Goal: Information Seeking & Learning: Learn about a topic

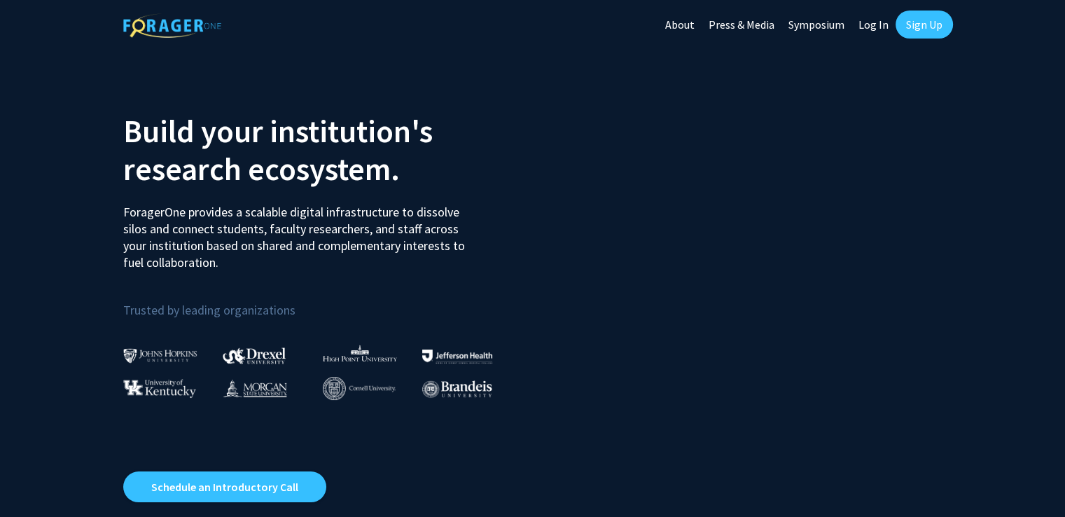
click at [868, 31] on link "Log In" at bounding box center [873, 24] width 44 height 49
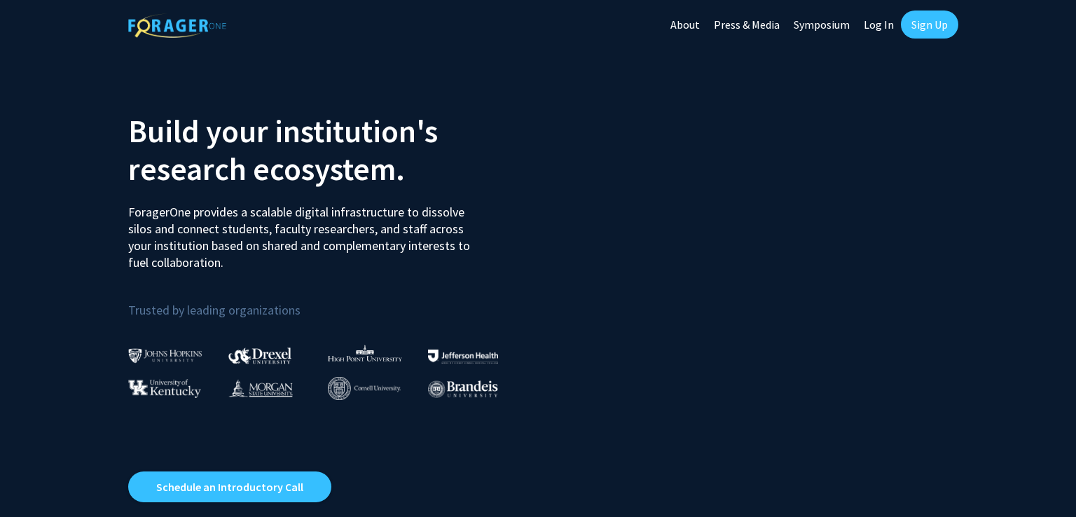
select select
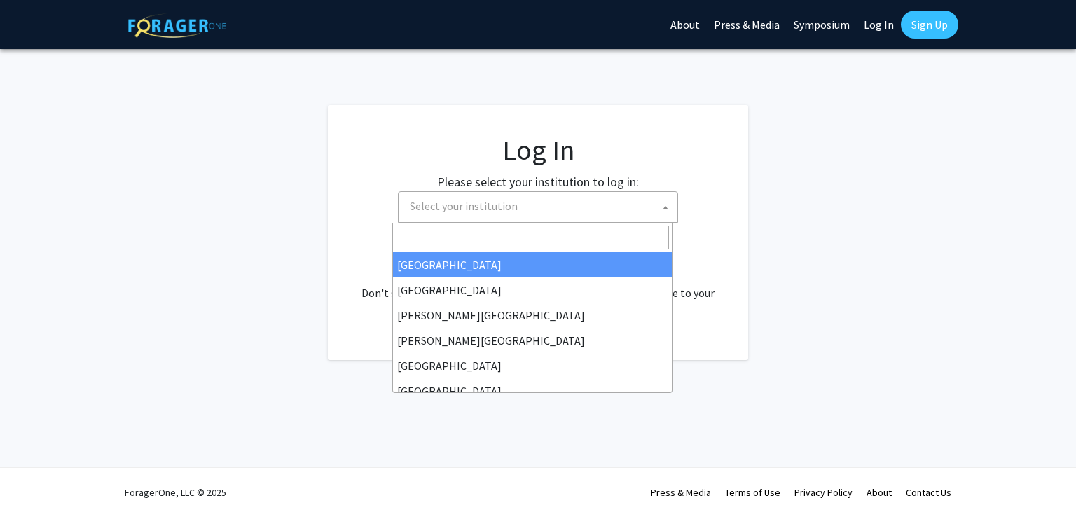
click at [622, 211] on span "Select your institution" at bounding box center [540, 206] width 273 height 29
type input "s"
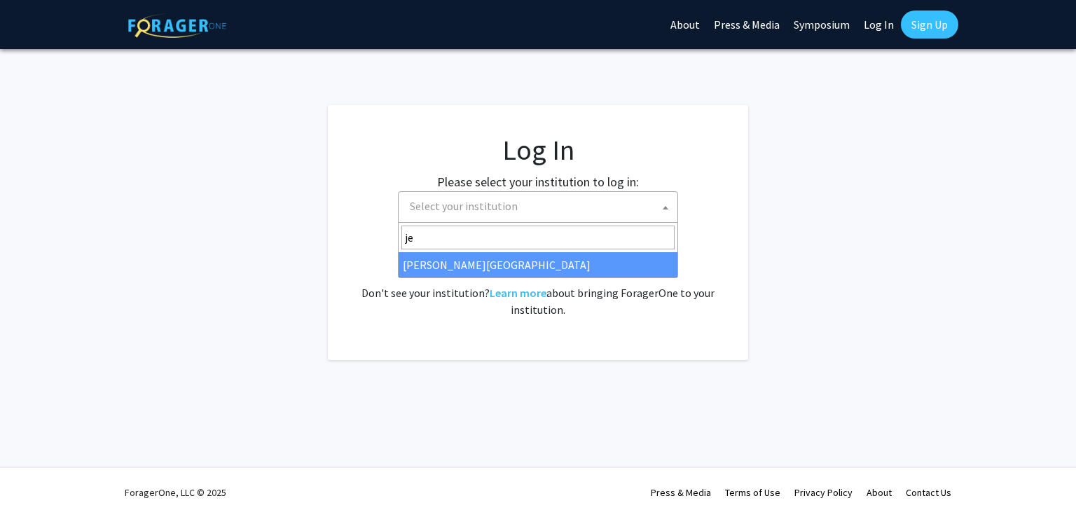
type input "j"
type input "[PERSON_NAME]"
select select "24"
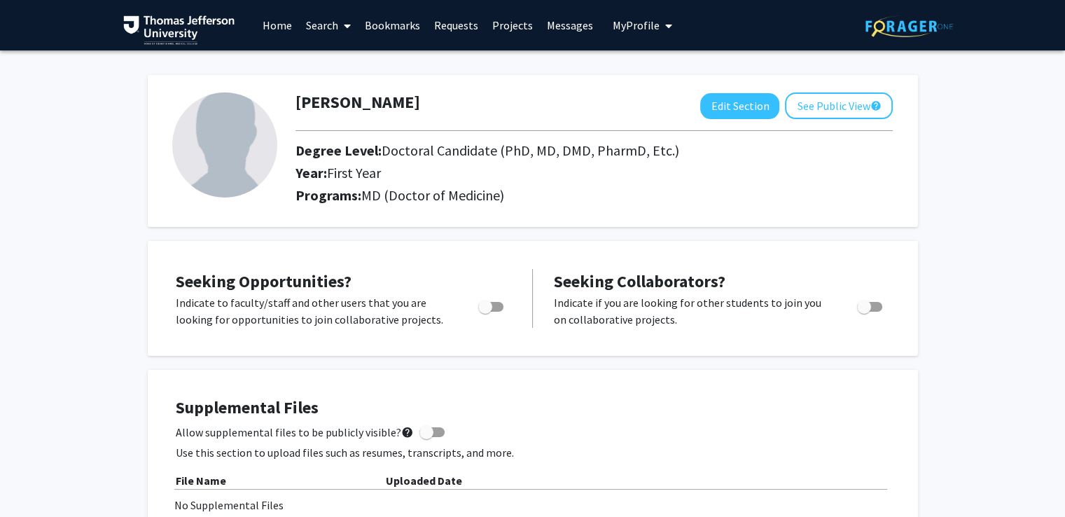
click at [507, 22] on link "Projects" at bounding box center [512, 25] width 55 height 49
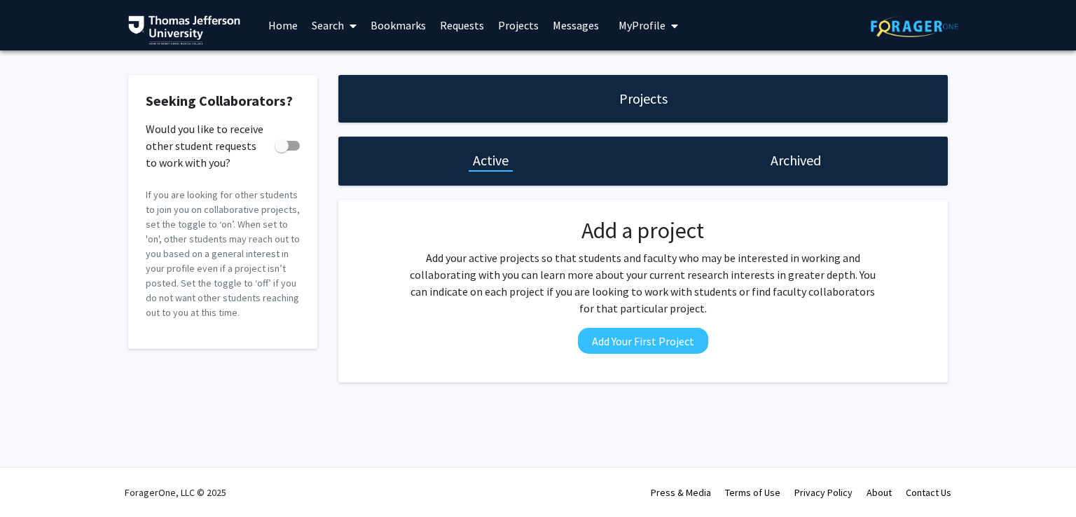
click at [333, 39] on link "Search" at bounding box center [334, 25] width 59 height 49
click at [334, 60] on span "Faculty/Staff" at bounding box center [356, 64] width 103 height 28
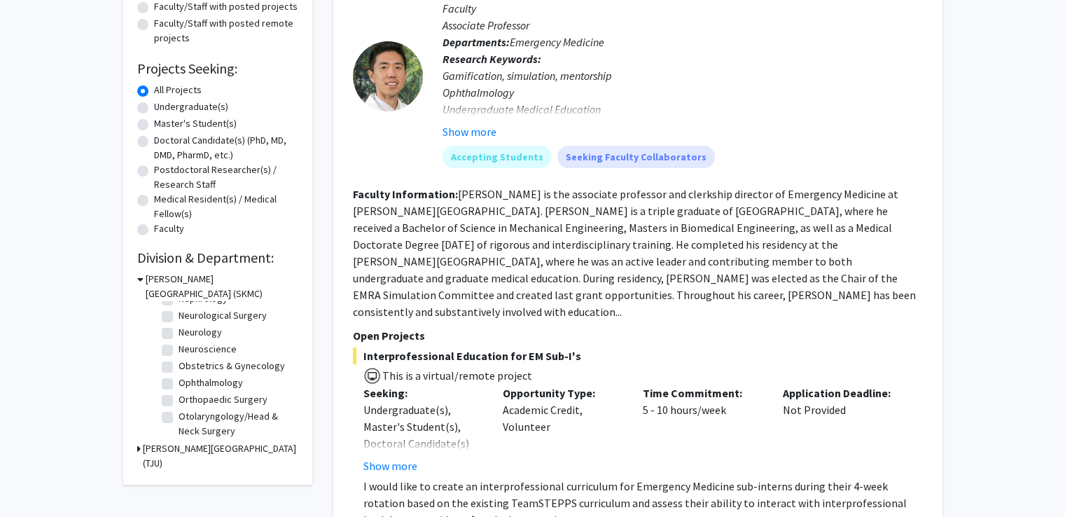
scroll to position [389, 0]
click at [179, 373] on label "Ophthalmology" at bounding box center [211, 366] width 64 height 15
click at [179, 368] on input "Ophthalmology" at bounding box center [183, 363] width 9 height 9
checkbox input "true"
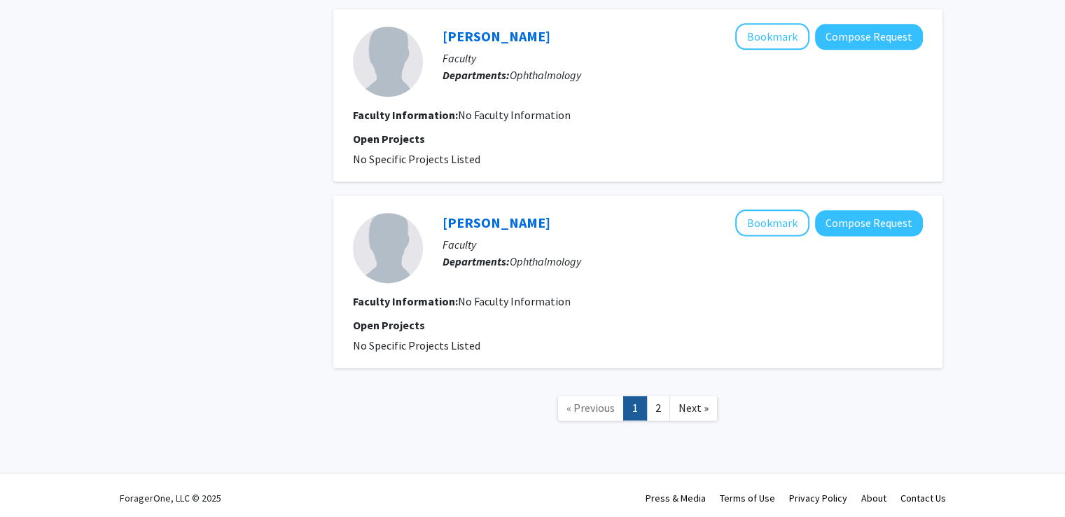
scroll to position [1762, 0]
click at [669, 397] on link "2" at bounding box center [658, 408] width 24 height 25
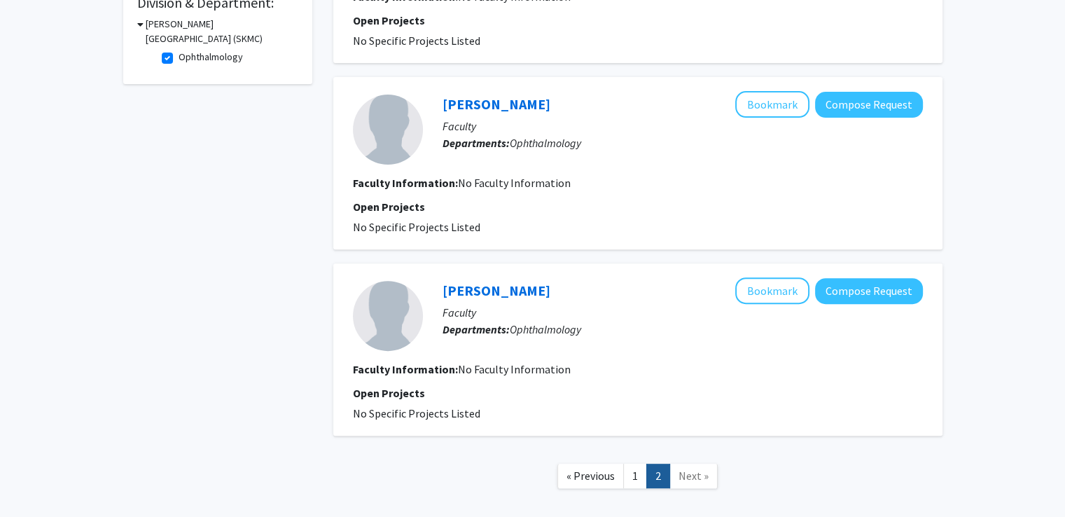
scroll to position [508, 0]
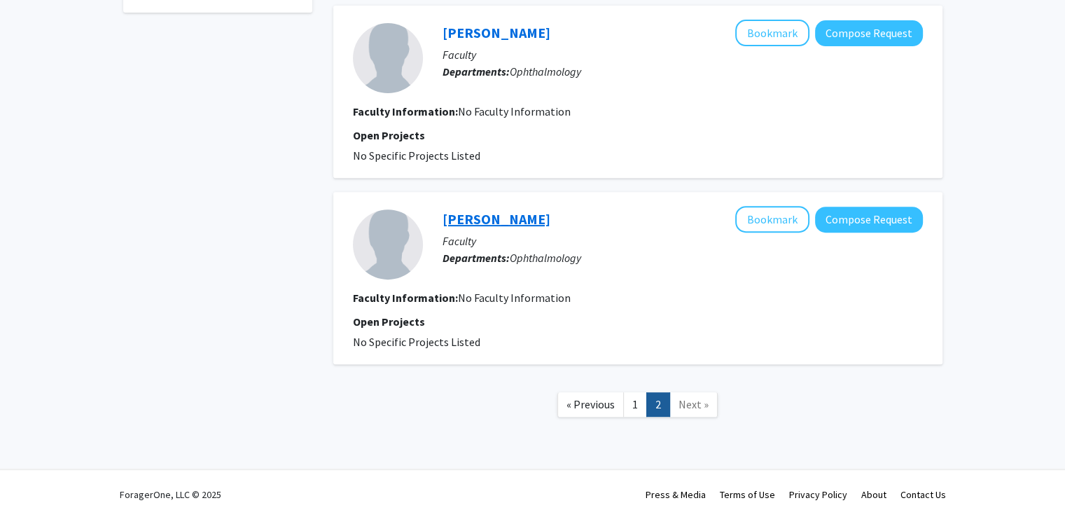
click at [490, 212] on link "[PERSON_NAME]" at bounding box center [497, 219] width 108 height 18
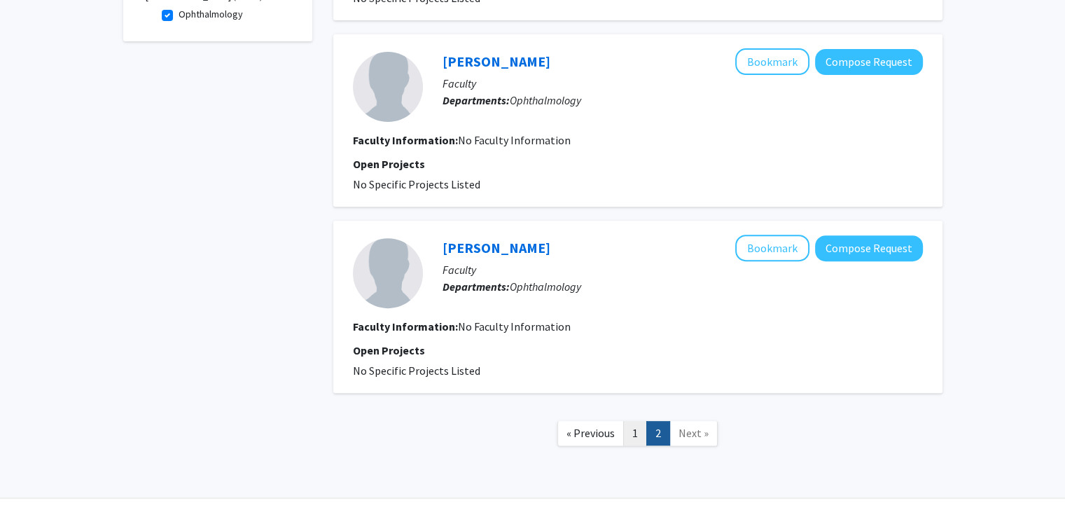
click at [628, 429] on link "1" at bounding box center [635, 433] width 24 height 25
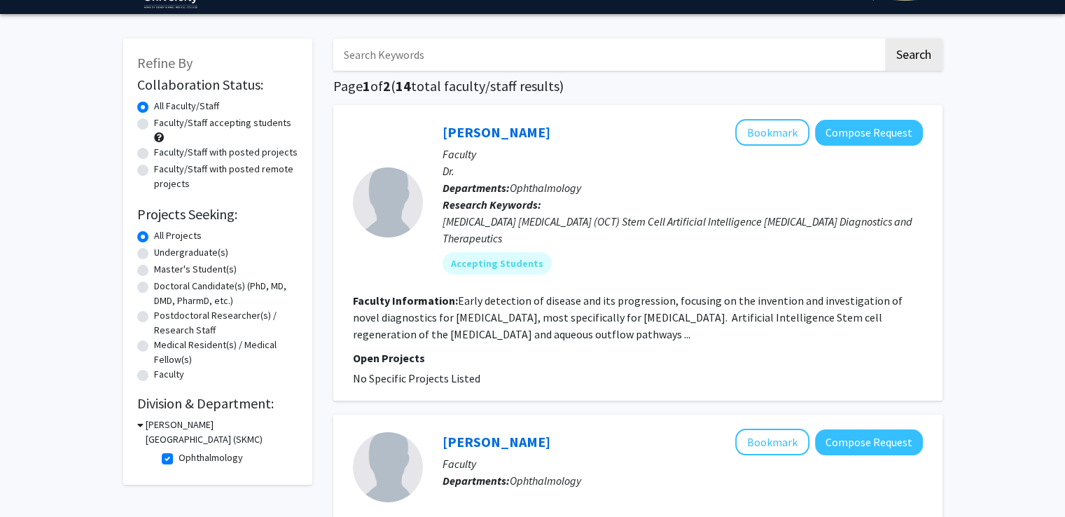
scroll to position [17, 0]
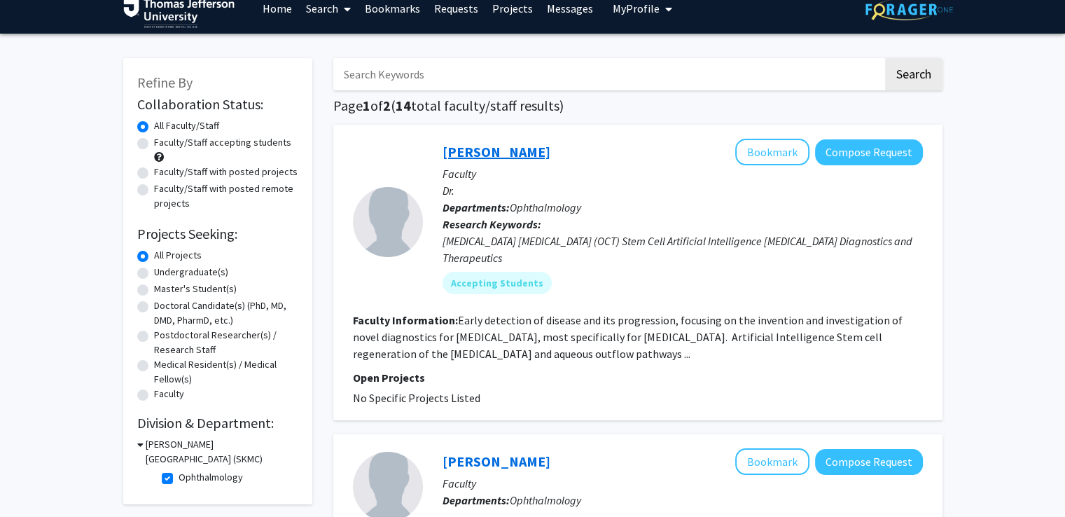
click at [516, 149] on link "[PERSON_NAME]" at bounding box center [497, 152] width 108 height 18
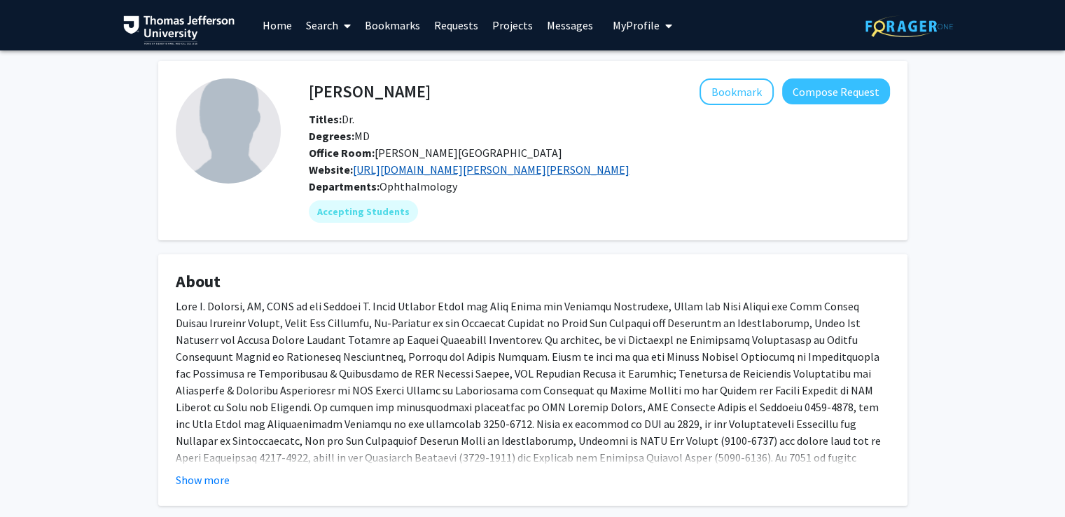
click at [392, 167] on link "[URL][DOMAIN_NAME][PERSON_NAME][PERSON_NAME]" at bounding box center [491, 169] width 277 height 14
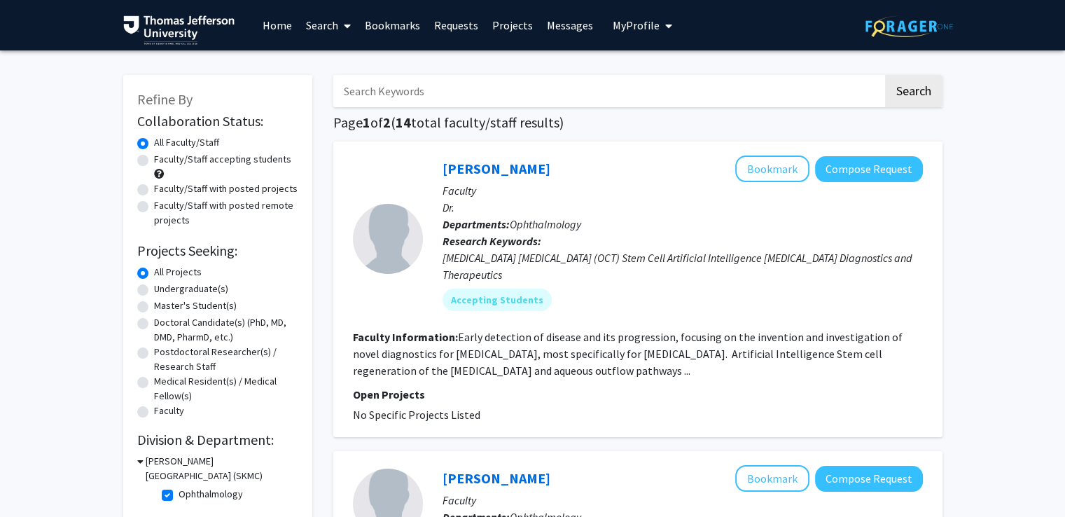
scroll to position [126, 0]
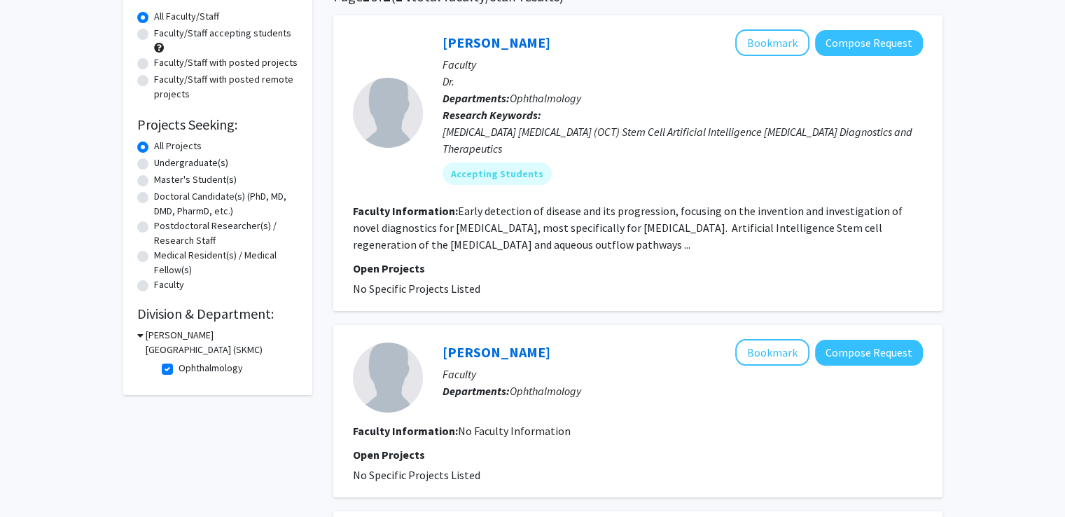
click at [179, 374] on label "Ophthalmology" at bounding box center [211, 368] width 64 height 15
click at [179, 370] on input "Ophthalmology" at bounding box center [183, 365] width 9 height 9
checkbox input "false"
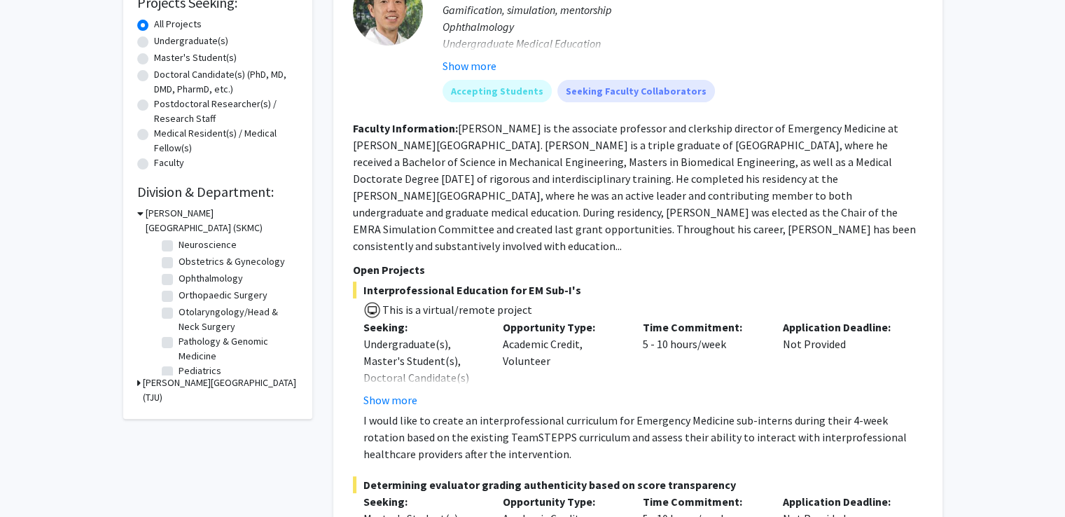
scroll to position [409, 0]
click at [179, 323] on label "Otolaryngology/Head & Neck Surgery" at bounding box center [237, 321] width 116 height 29
click at [179, 316] on input "Otolaryngology/Head & Neck Surgery" at bounding box center [183, 311] width 9 height 9
checkbox input "true"
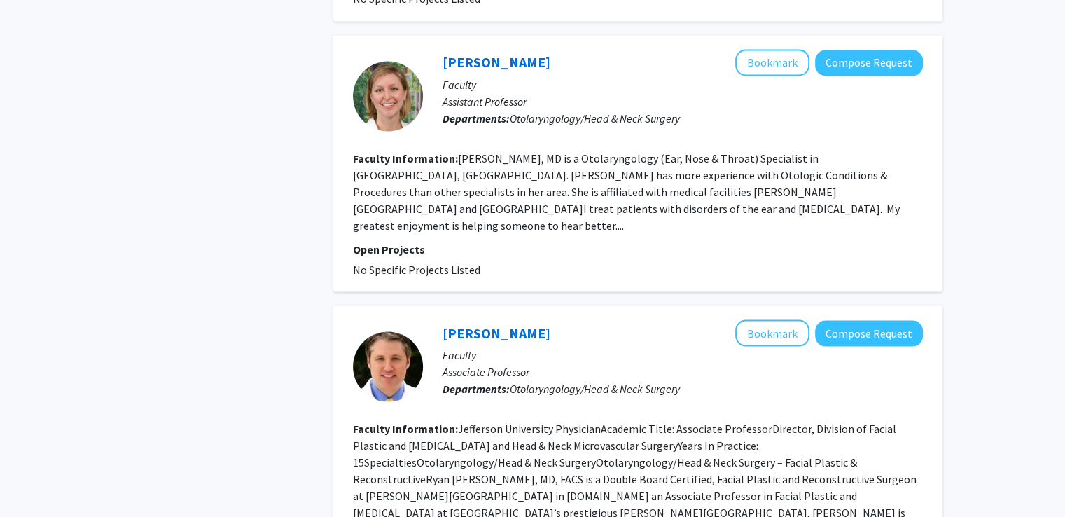
scroll to position [2720, 0]
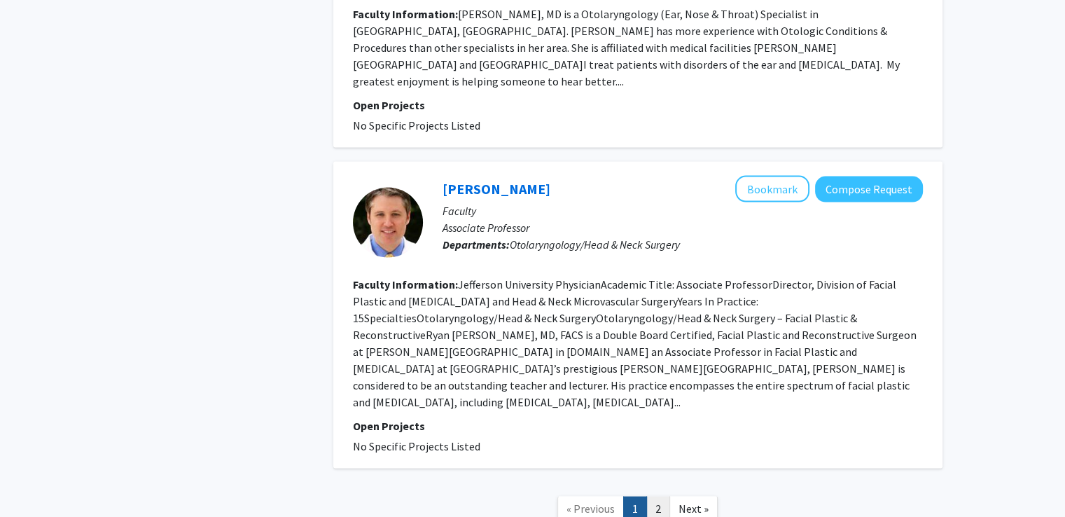
click at [658, 496] on link "2" at bounding box center [658, 508] width 24 height 25
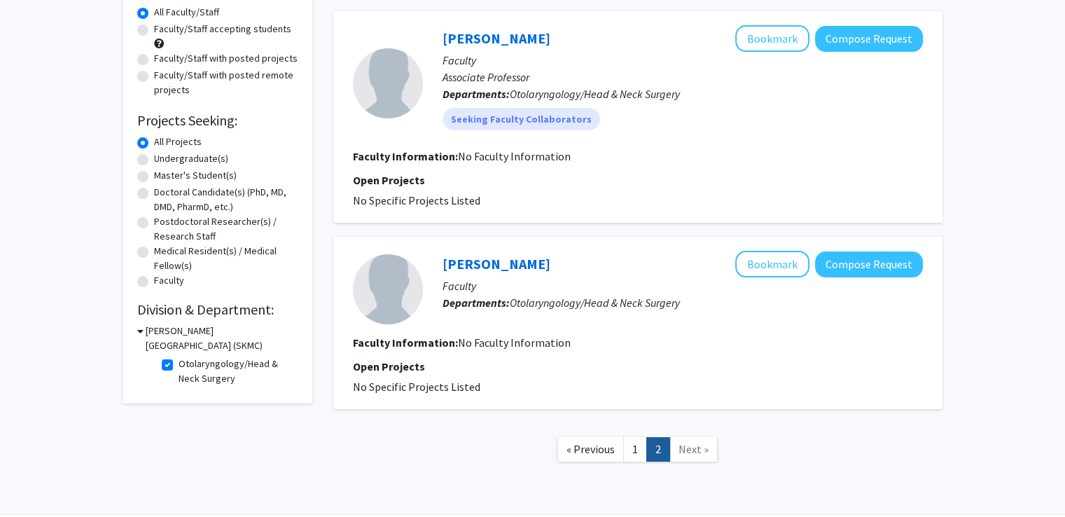
scroll to position [131, 0]
click at [154, 137] on label "All Projects" at bounding box center [178, 141] width 48 height 15
click at [154, 137] on input "All Projects" at bounding box center [158, 138] width 9 height 9
click at [150, 186] on div "Doctoral Candidate(s) (PhD, MD, DMD, PharmD, etc.)" at bounding box center [217, 198] width 161 height 29
click at [154, 193] on label "Doctoral Candidate(s) (PhD, MD, DMD, PharmD, etc.)" at bounding box center [226, 198] width 144 height 29
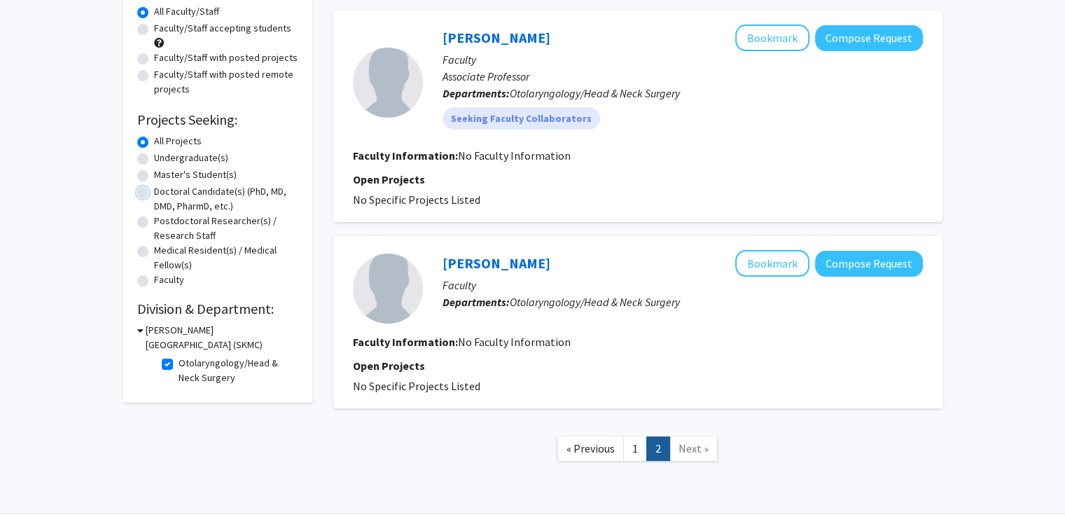
click at [154, 193] on input "Doctoral Candidate(s) (PhD, MD, DMD, PharmD, etc.)" at bounding box center [158, 188] width 9 height 9
radio input "true"
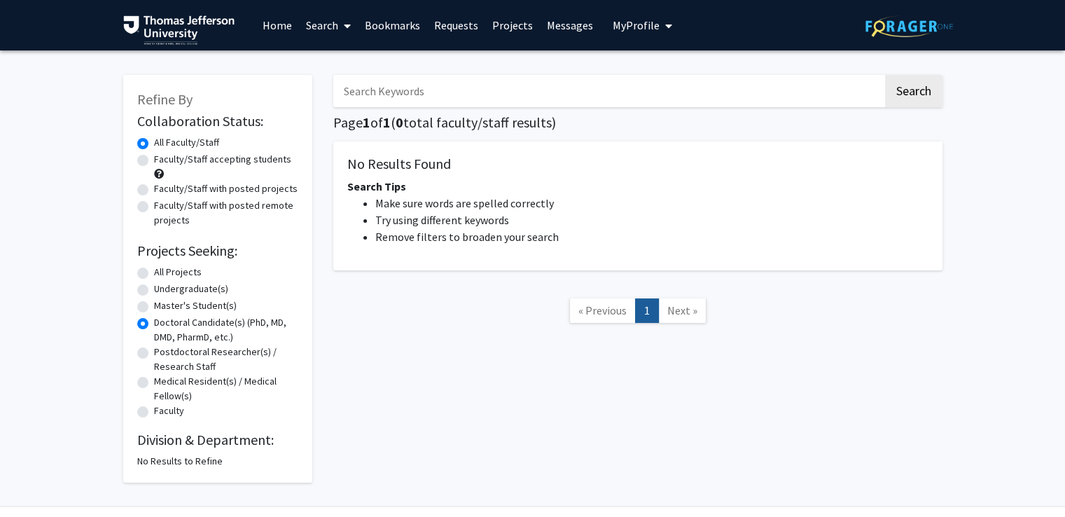
click at [148, 279] on div "All Projects" at bounding box center [217, 273] width 161 height 17
click at [154, 277] on label "All Projects" at bounding box center [178, 272] width 48 height 15
click at [154, 274] on input "All Projects" at bounding box center [158, 269] width 9 height 9
radio input "true"
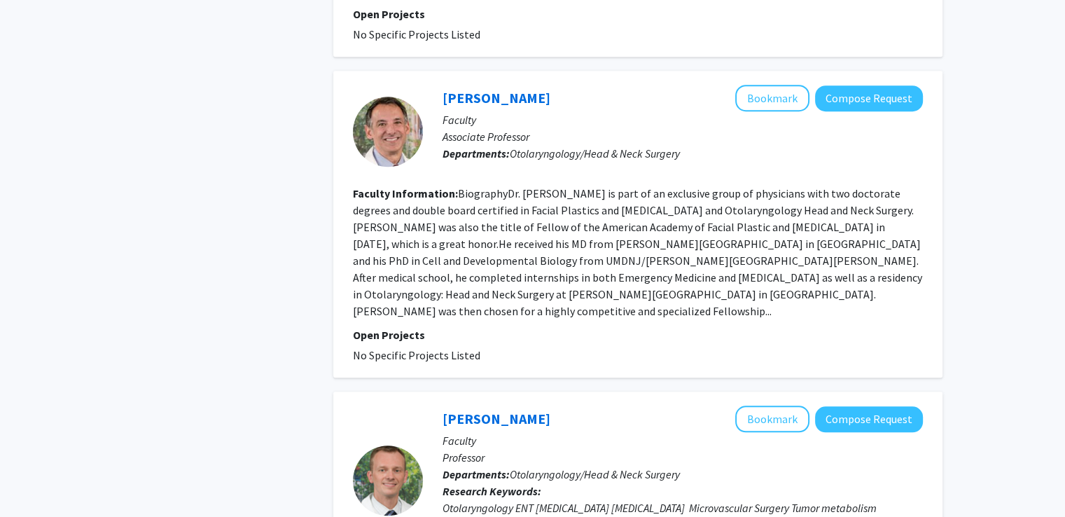
scroll to position [1092, 0]
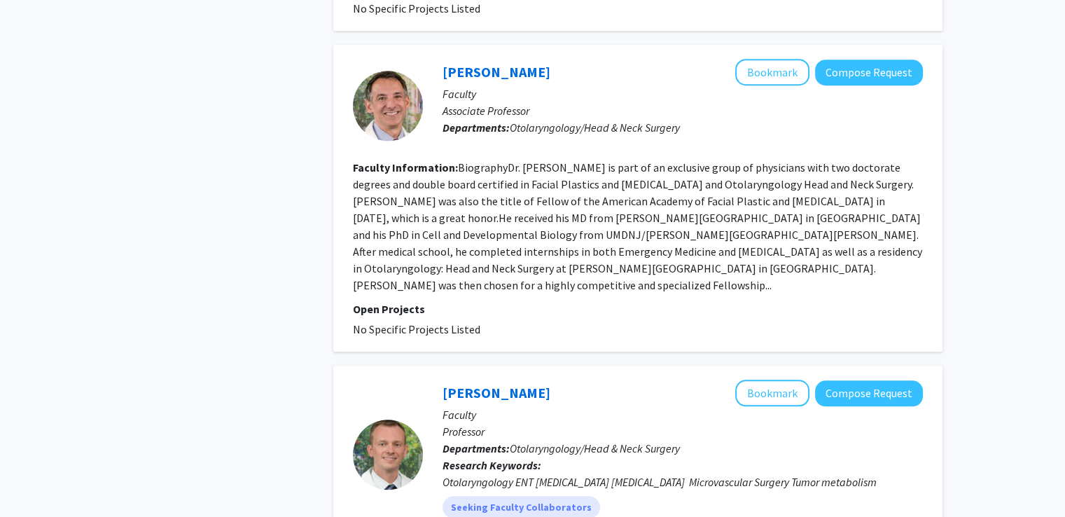
click at [387, 300] on section "Open Projects No Specific Projects Listed" at bounding box center [638, 318] width 570 height 37
click at [511, 63] on link "Howard Krein" at bounding box center [497, 72] width 108 height 18
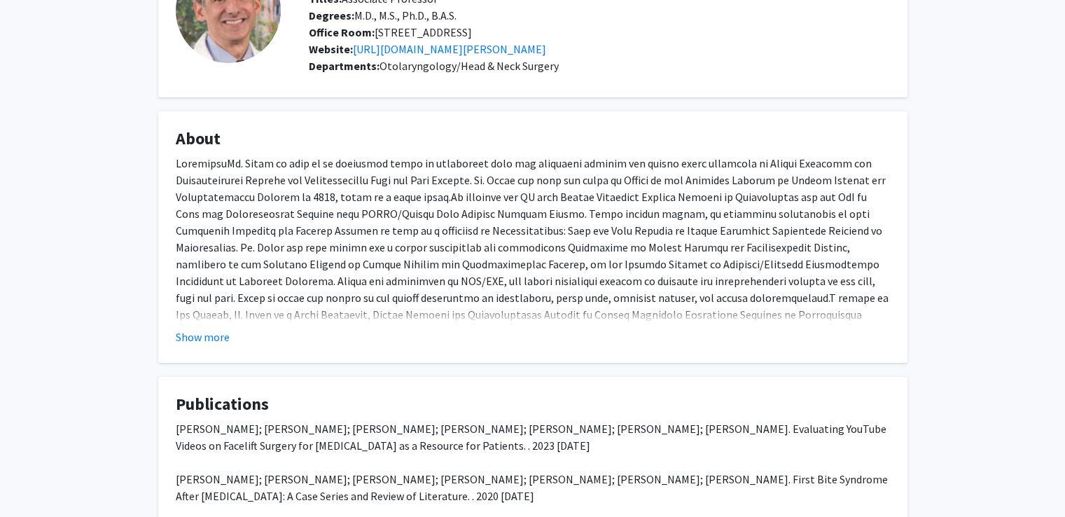
scroll to position [120, 0]
click at [210, 345] on button "Show more" at bounding box center [203, 336] width 54 height 17
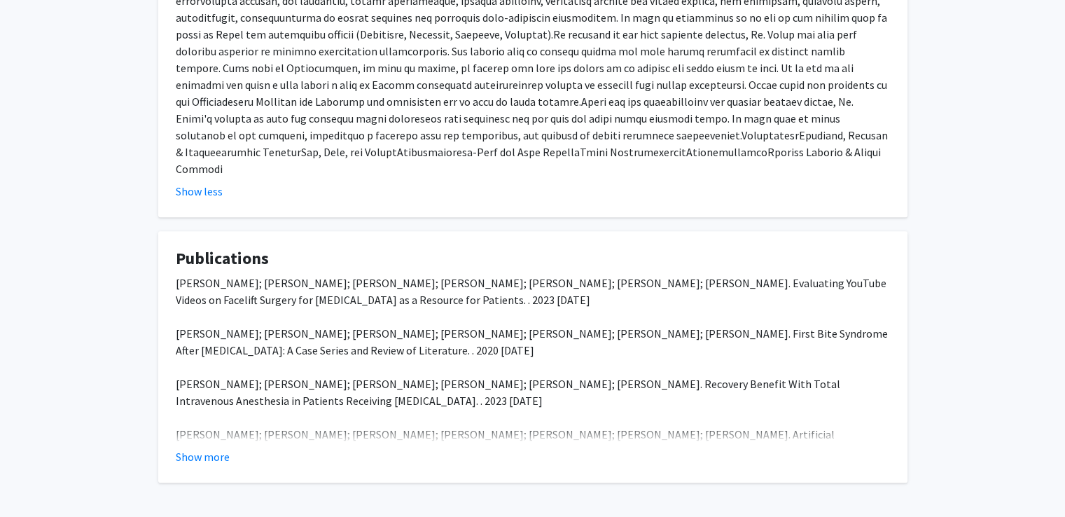
scroll to position [571, 0]
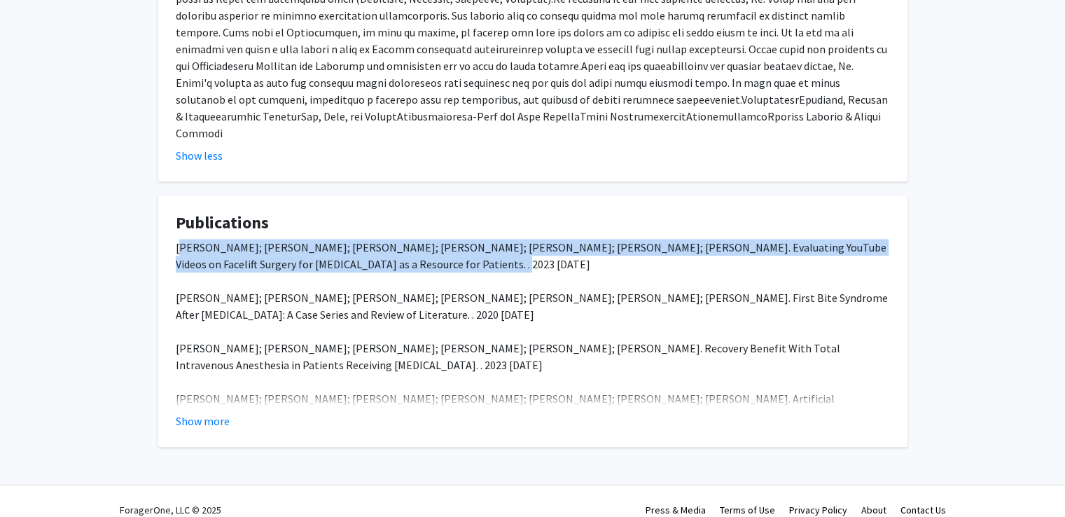
drag, startPoint x: 182, startPoint y: 230, endPoint x: 405, endPoint y: 247, distance: 223.4
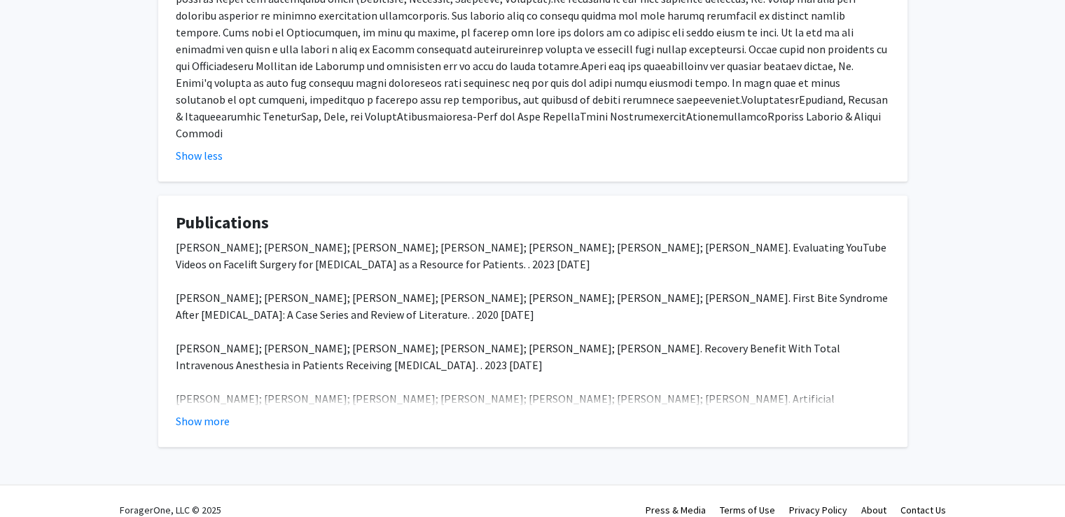
click at [221, 412] on button "Show more" at bounding box center [203, 420] width 54 height 17
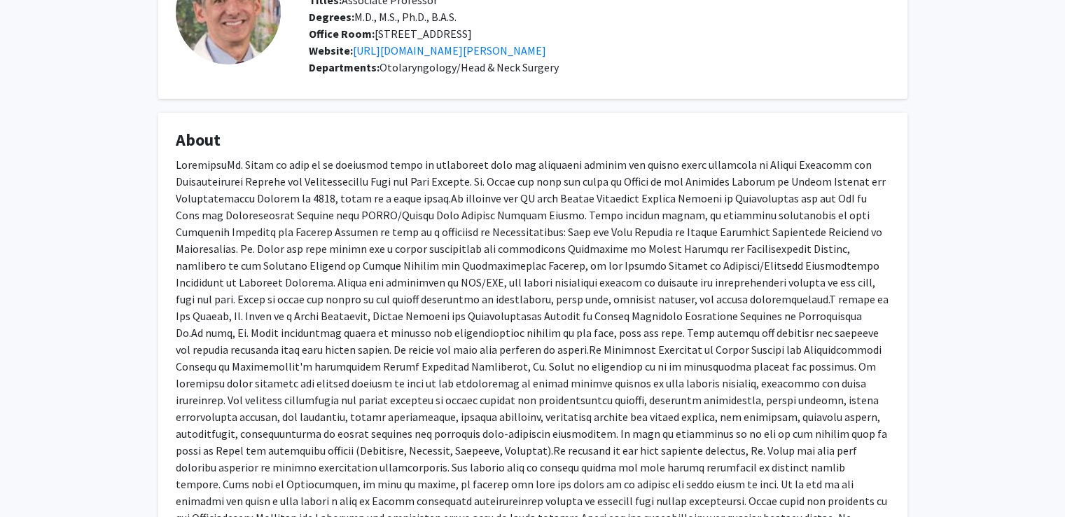
scroll to position [0, 0]
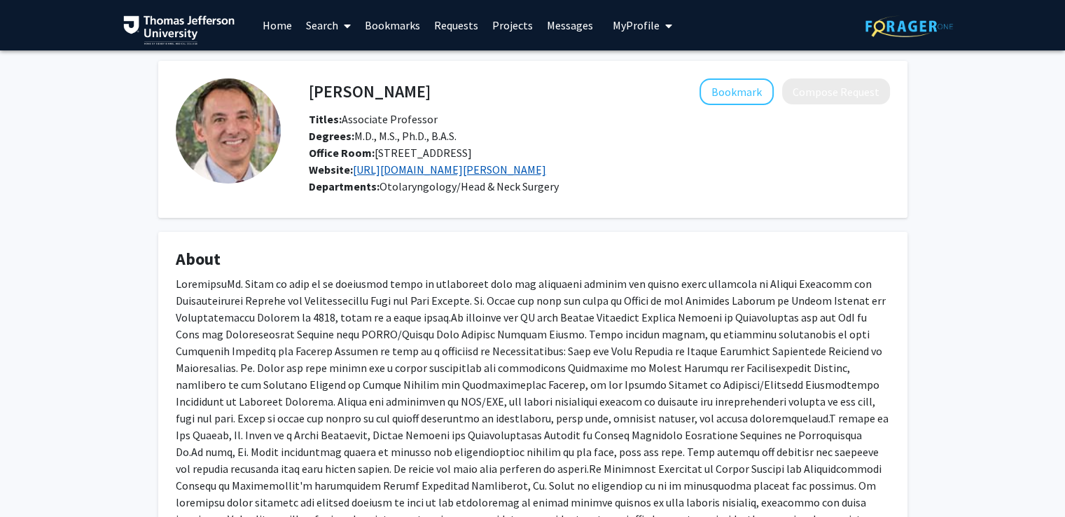
click at [394, 176] on link "https://www.jefferson.edu/academics/colleges-schools-institutes/skmc/department…" at bounding box center [449, 169] width 193 height 14
